Goal: Task Accomplishment & Management: Manage account settings

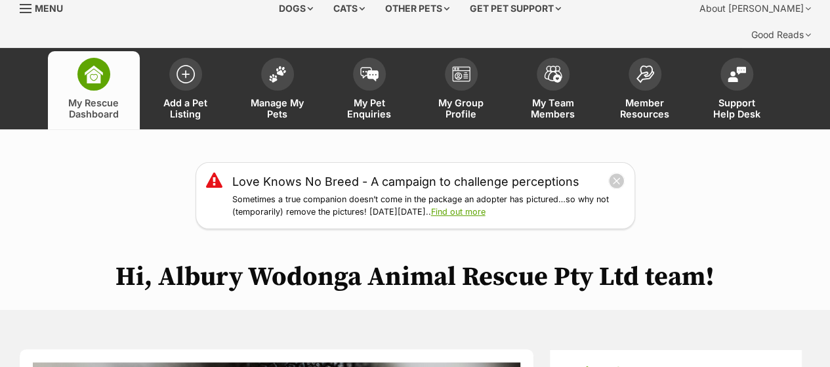
scroll to position [66, 0]
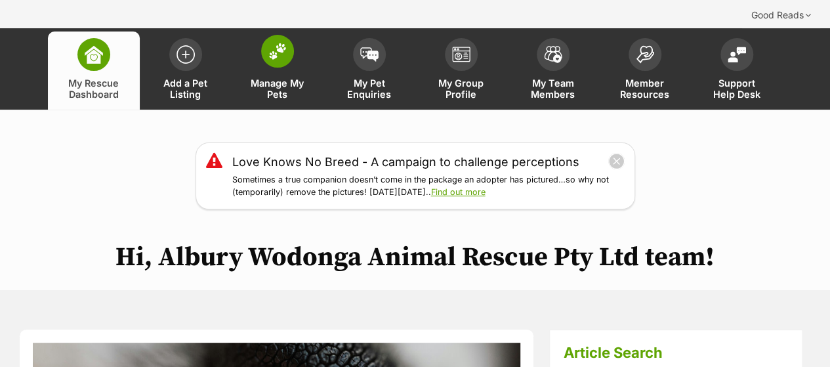
click at [278, 60] on img at bounding box center [277, 51] width 18 height 17
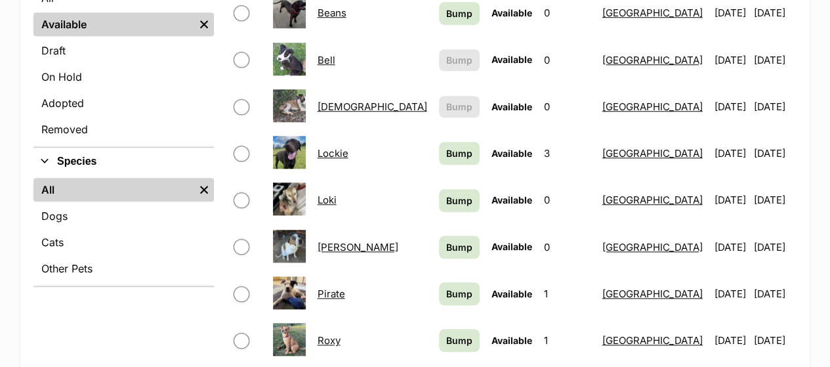
scroll to position [590, 0]
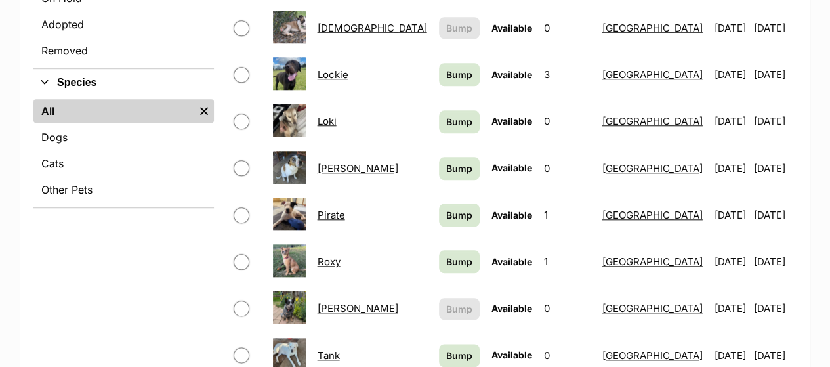
click at [341, 34] on link "Bohdi" at bounding box center [373, 28] width 110 height 12
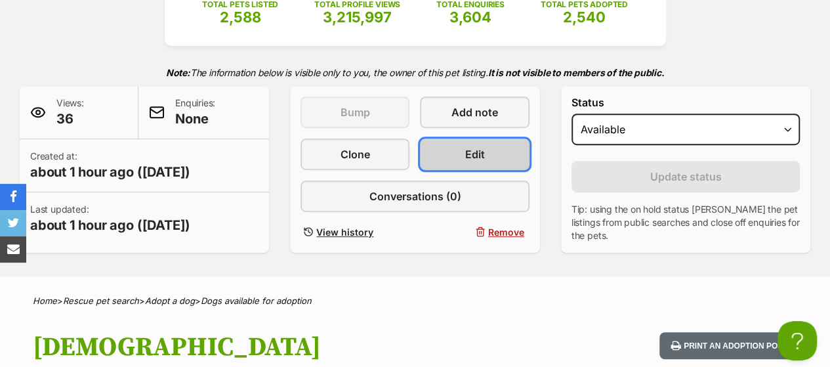
click at [465, 162] on span "Edit" at bounding box center [475, 154] width 20 height 16
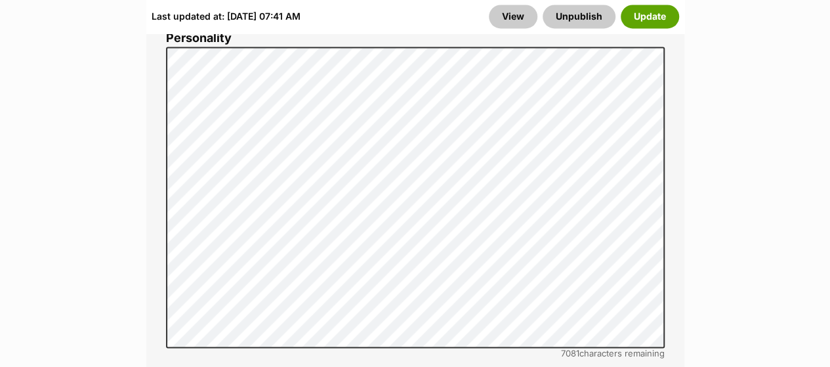
scroll to position [1246, 0]
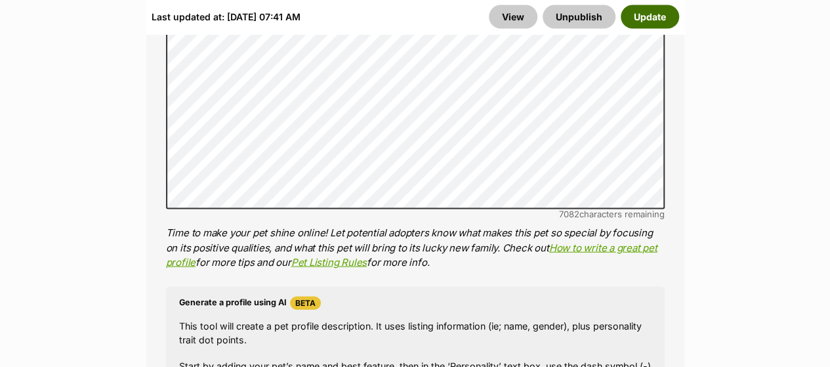
click at [641, 24] on button "Update" at bounding box center [650, 17] width 58 height 24
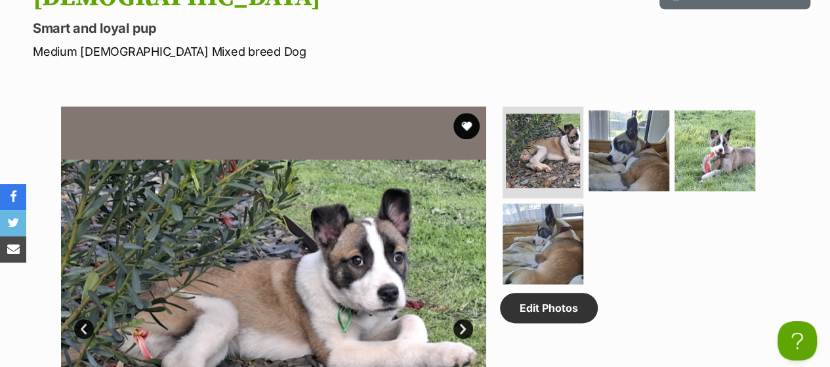
scroll to position [459, 0]
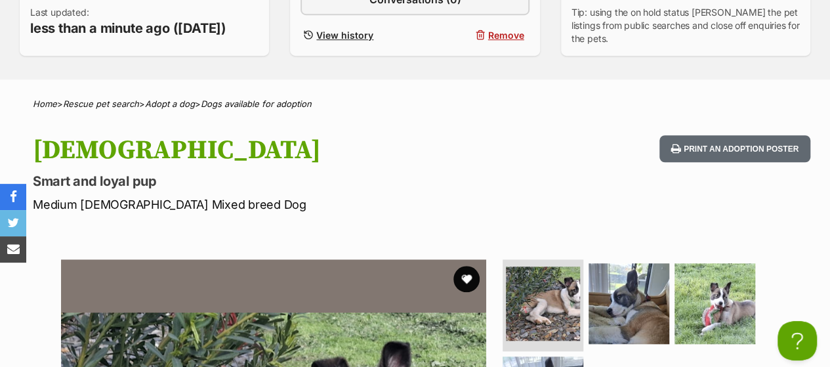
click at [520, 213] on div "[DEMOGRAPHIC_DATA] [PERSON_NAME] and loyal pup Medium [DEMOGRAPHIC_DATA] Mixed …" at bounding box center [415, 174] width 830 height 78
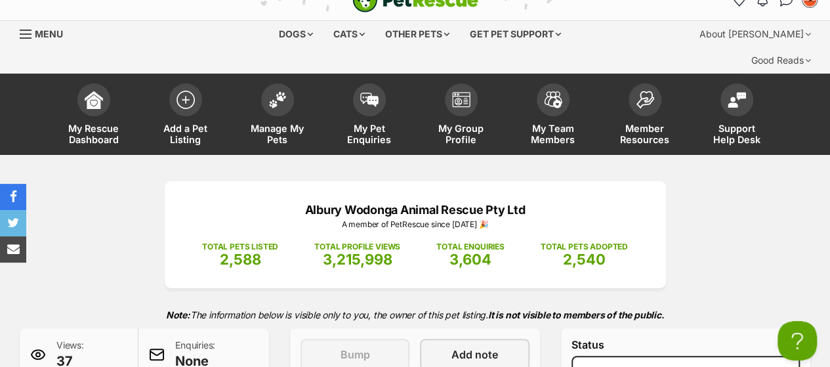
scroll to position [0, 0]
